Goal: Information Seeking & Learning: Learn about a topic

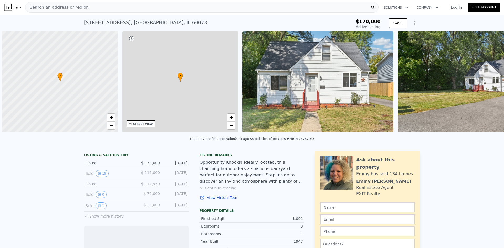
scroll to position [0, 2]
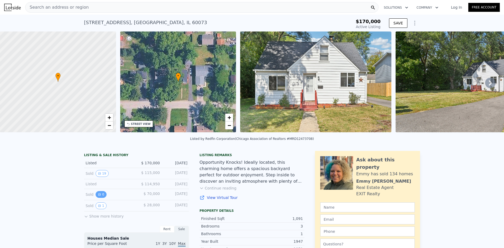
click at [99, 196] on button "0" at bounding box center [101, 194] width 11 height 7
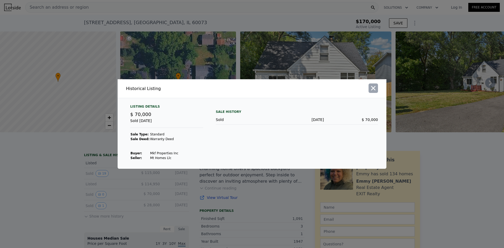
click at [376, 87] on icon "button" at bounding box center [373, 88] width 7 height 7
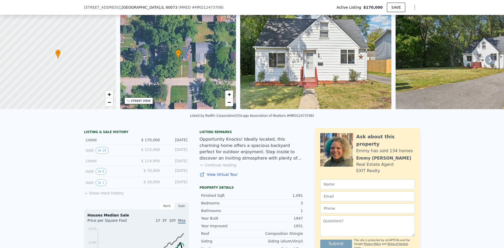
scroll to position [51, 0]
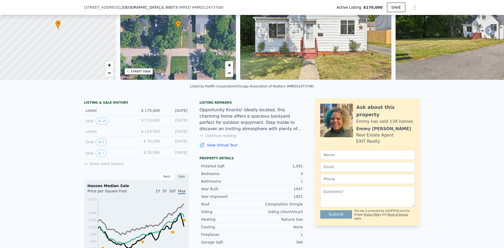
click at [85, 166] on icon at bounding box center [86, 164] width 4 height 4
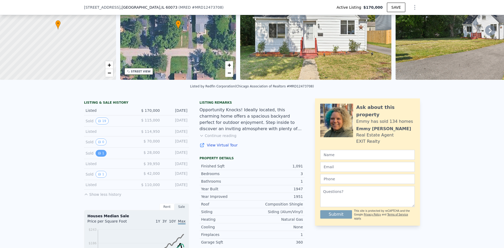
click at [98, 155] on icon "View historical data" at bounding box center [99, 153] width 3 height 3
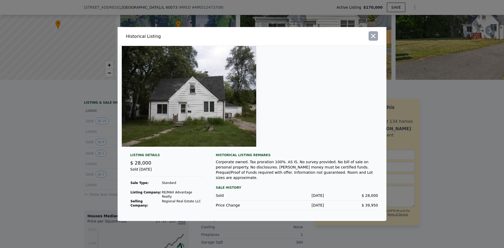
click at [375, 38] on icon "button" at bounding box center [373, 36] width 4 height 4
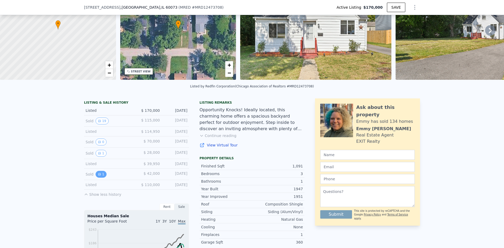
click at [98, 176] on icon "View historical data" at bounding box center [99, 174] width 3 height 3
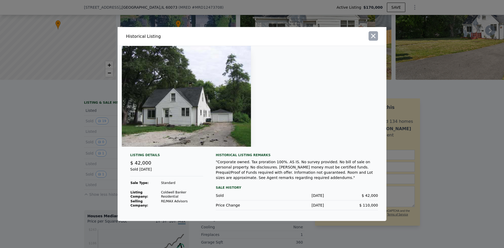
click at [378, 41] on button "button" at bounding box center [372, 35] width 9 height 9
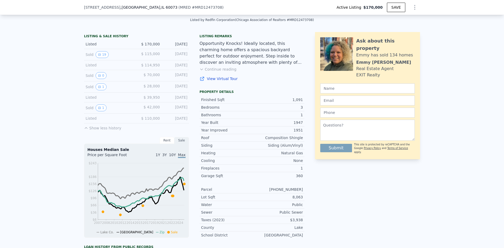
scroll to position [129, 0]
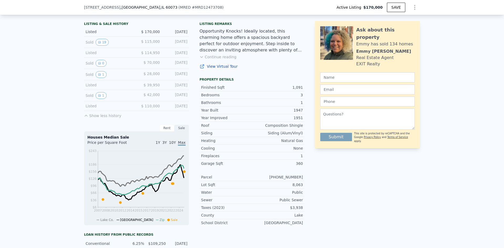
click at [203, 60] on button "Continue reading" at bounding box center [217, 56] width 37 height 5
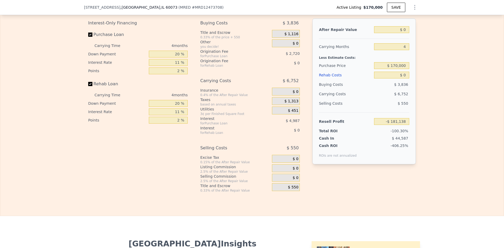
scroll to position [838, 0]
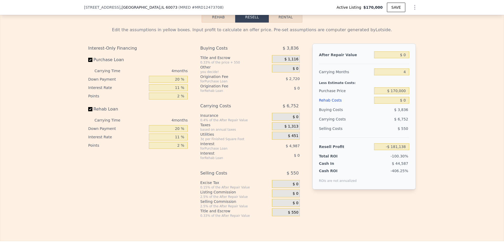
click at [215, 23] on button "Rehab" at bounding box center [219, 17] width 34 height 11
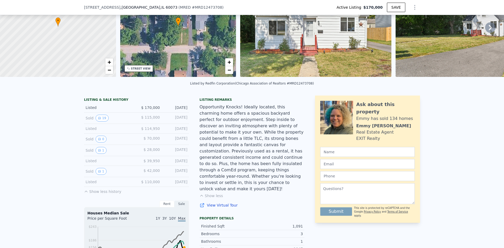
scroll to position [0, 0]
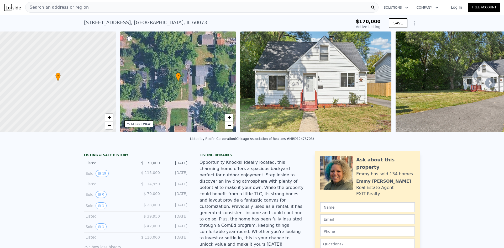
click at [88, 8] on div "Search an address or region" at bounding box center [201, 7] width 353 height 10
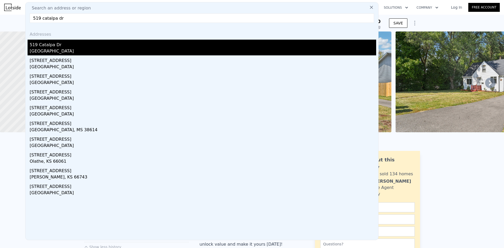
type input "519 catalpa dr"
click at [74, 49] on div "[GEOGRAPHIC_DATA]" at bounding box center [203, 51] width 346 height 7
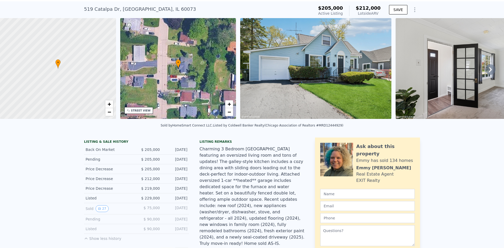
scroll to position [24, 0]
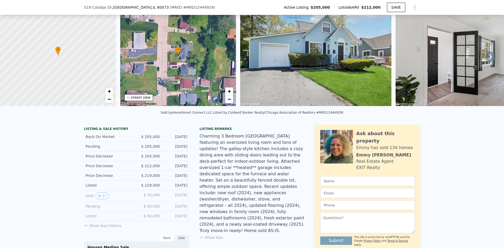
click at [86, 228] on icon at bounding box center [86, 226] width 4 height 4
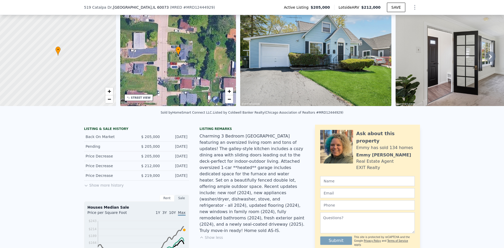
click at [95, 188] on button "Show more history" at bounding box center [104, 184] width 40 height 7
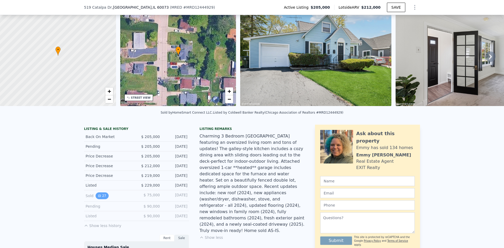
click at [102, 199] on button "27" at bounding box center [102, 195] width 13 height 7
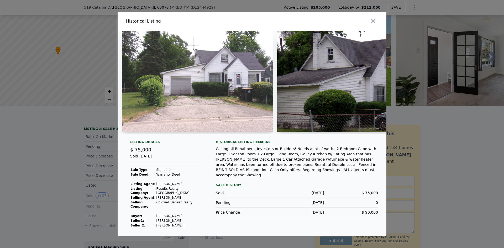
click at [311, 94] on img at bounding box center [352, 81] width 151 height 101
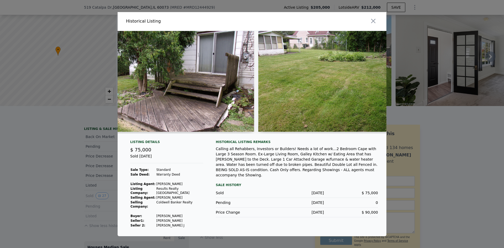
scroll to position [0, 3597]
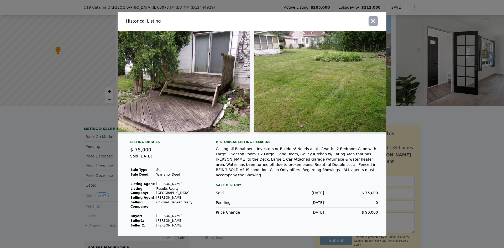
click at [373, 24] on icon "button" at bounding box center [373, 20] width 7 height 7
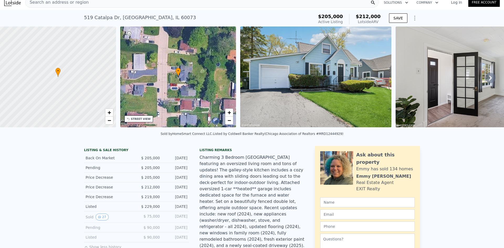
scroll to position [0, 0]
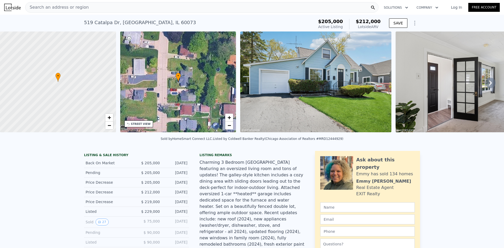
click at [488, 85] on icon at bounding box center [490, 83] width 10 height 10
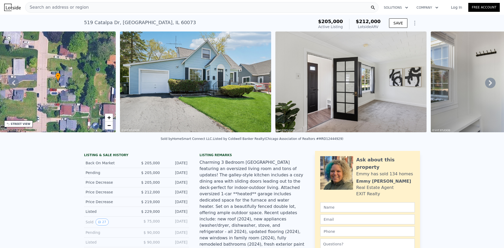
click at [488, 85] on icon at bounding box center [490, 83] width 10 height 10
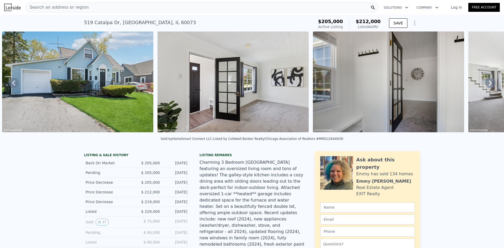
click at [488, 85] on icon at bounding box center [490, 83] width 10 height 10
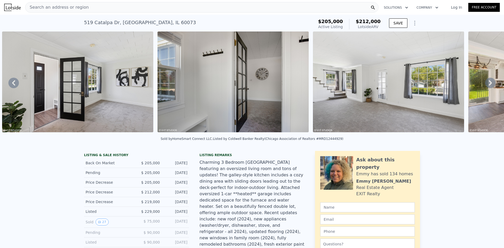
click at [488, 85] on icon at bounding box center [490, 83] width 10 height 10
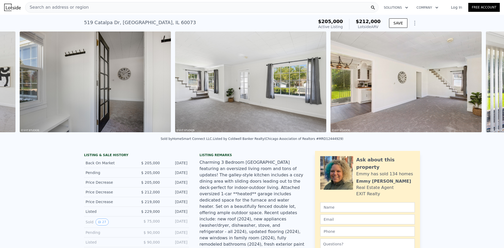
scroll to position [0, 551]
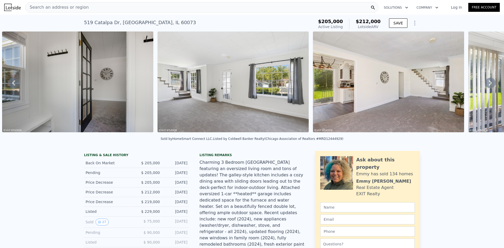
click at [488, 85] on icon at bounding box center [490, 83] width 10 height 10
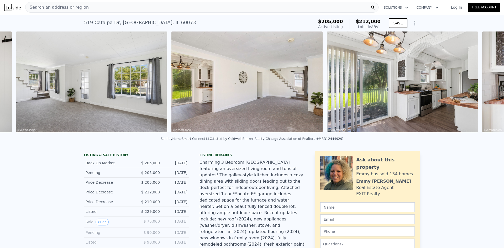
scroll to position [0, 706]
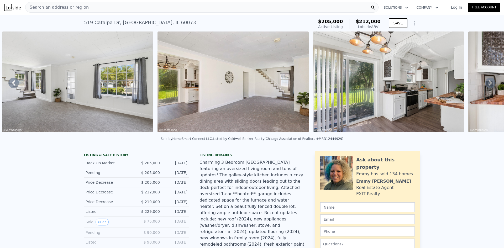
click at [488, 85] on icon at bounding box center [490, 83] width 10 height 10
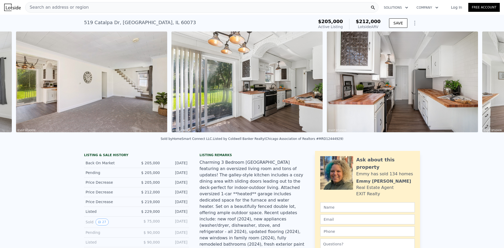
scroll to position [0, 862]
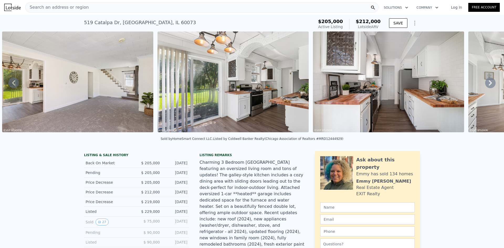
click at [489, 84] on icon at bounding box center [490, 83] width 10 height 10
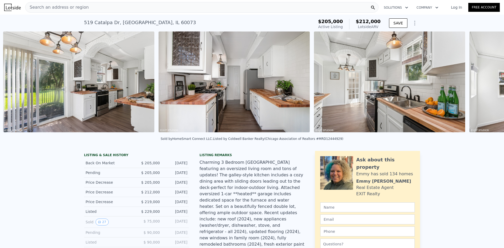
scroll to position [0, 1017]
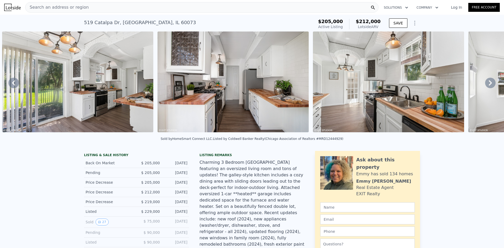
click at [489, 84] on icon at bounding box center [490, 83] width 10 height 10
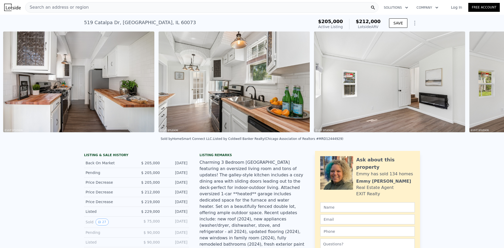
scroll to position [0, 1172]
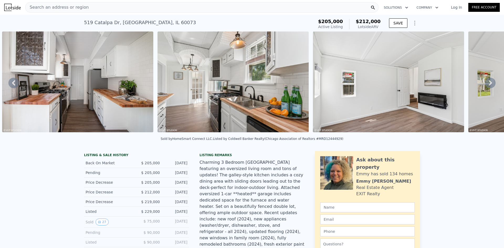
click at [489, 84] on icon at bounding box center [490, 83] width 10 height 10
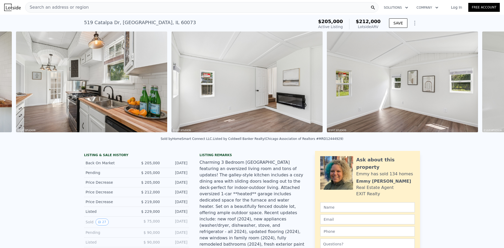
scroll to position [0, 1328]
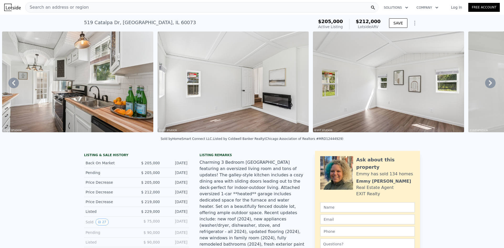
click at [489, 84] on icon at bounding box center [490, 83] width 10 height 10
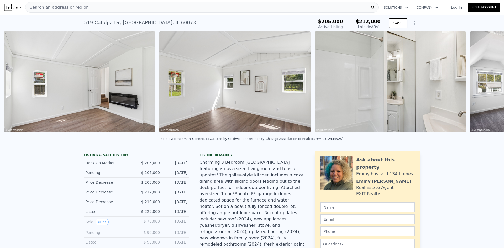
scroll to position [0, 1483]
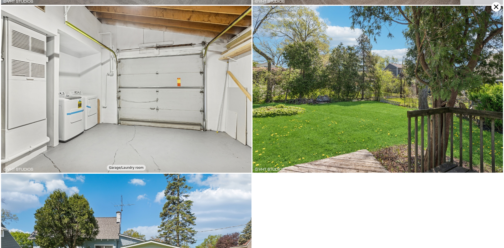
scroll to position [1167, 0]
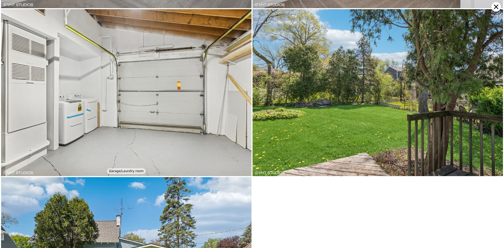
click at [496, 6] on icon at bounding box center [495, 6] width 9 height 9
